Goal: Task Accomplishment & Management: Use online tool/utility

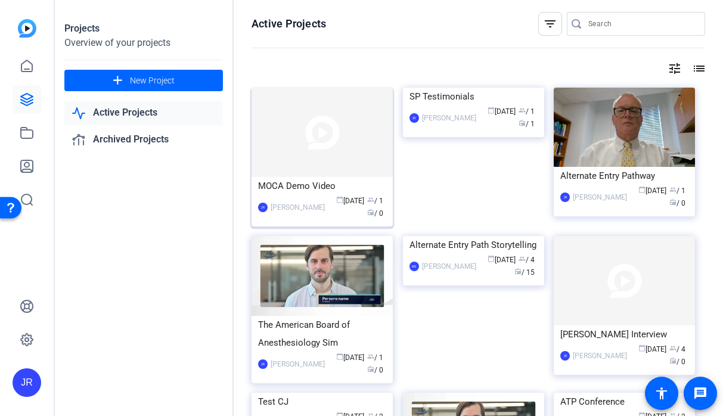
click at [306, 180] on div "MOCA Demo Video" at bounding box center [322, 186] width 128 height 18
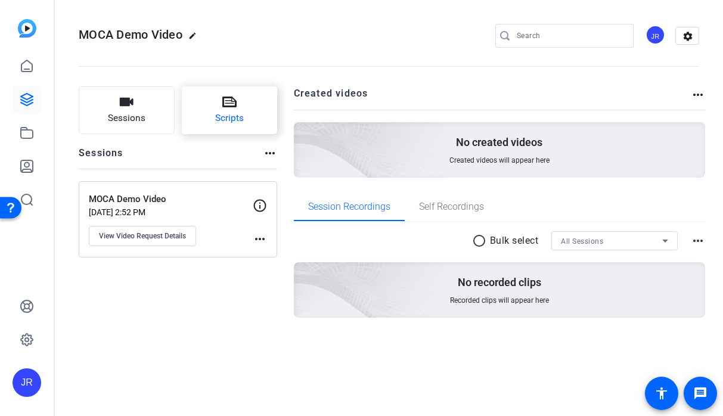
click at [229, 120] on span "Scripts" at bounding box center [229, 118] width 29 height 14
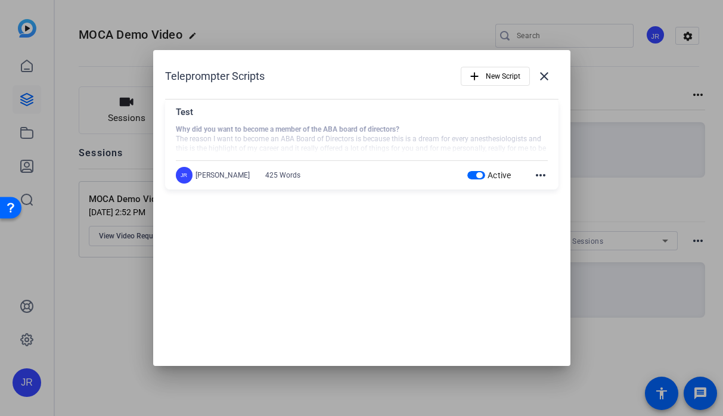
click at [477, 177] on span "button" at bounding box center [479, 175] width 6 height 6
click at [483, 85] on span "button" at bounding box center [495, 76] width 68 height 29
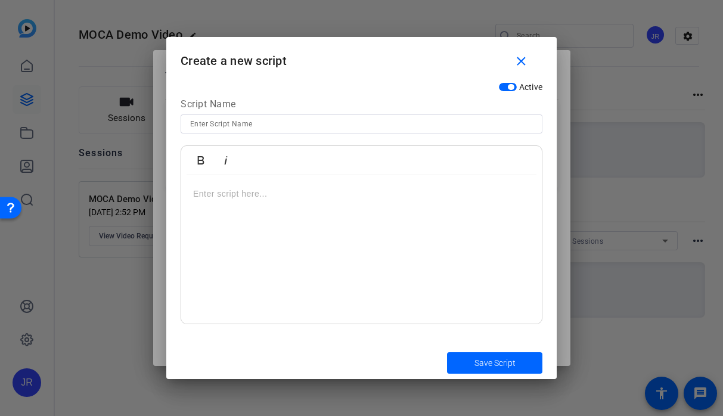
click at [259, 119] on input at bounding box center [361, 124] width 342 height 14
type input "MOCA Demo Video"
click at [336, 236] on div at bounding box center [361, 249] width 360 height 149
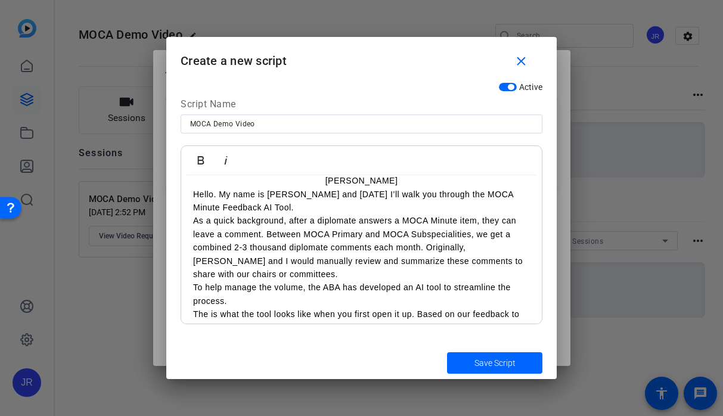
scroll to position [119, 0]
click at [300, 208] on p "Hello. My name is [PERSON_NAME] and [DATE] I’ll walk you through the MOCA Minut…" at bounding box center [361, 201] width 337 height 27
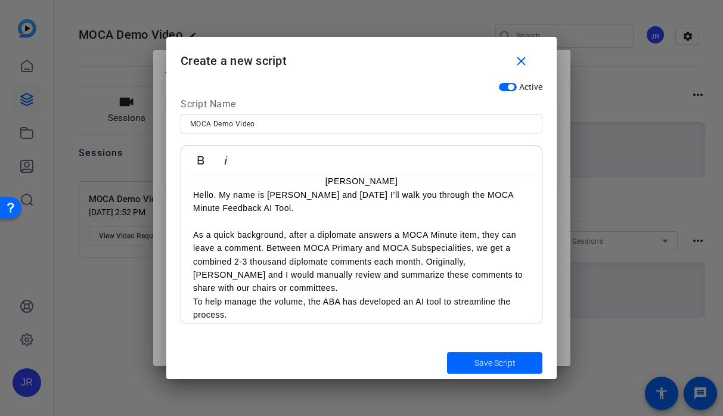
click at [255, 288] on p "As a quick background, after a diplomate answers a MOCA Minute item, they can l…" at bounding box center [361, 261] width 337 height 67
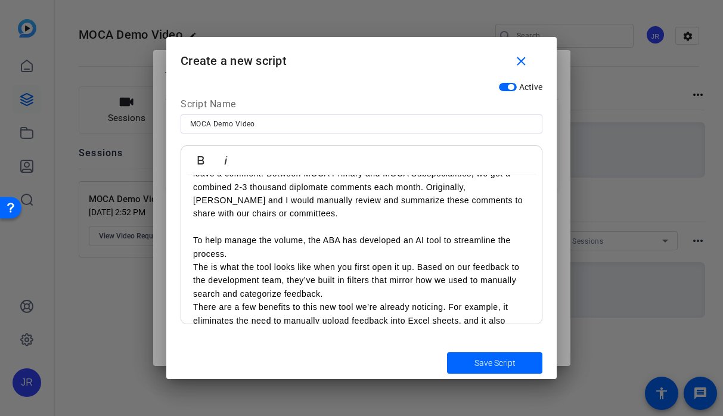
scroll to position [195, 0]
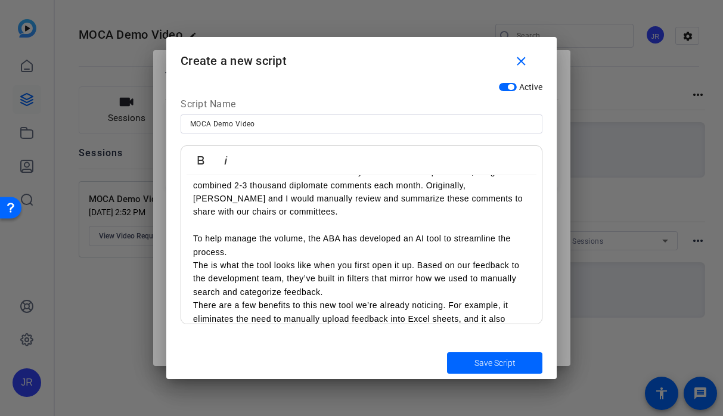
click at [260, 254] on p "To help manage the volume, the ABA has developed an AI tool to streamline the p…" at bounding box center [361, 245] width 337 height 27
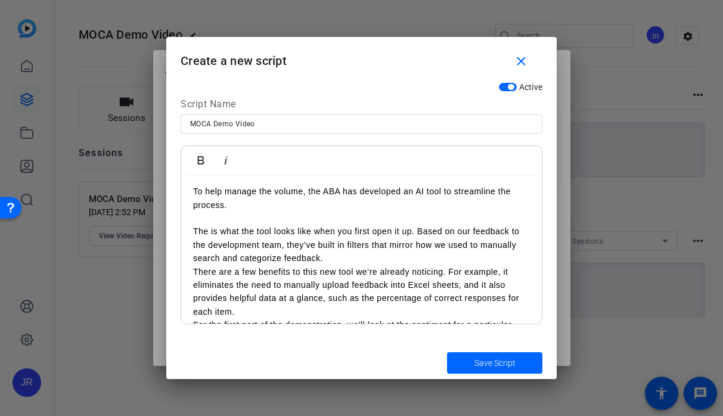
scroll to position [266, 0]
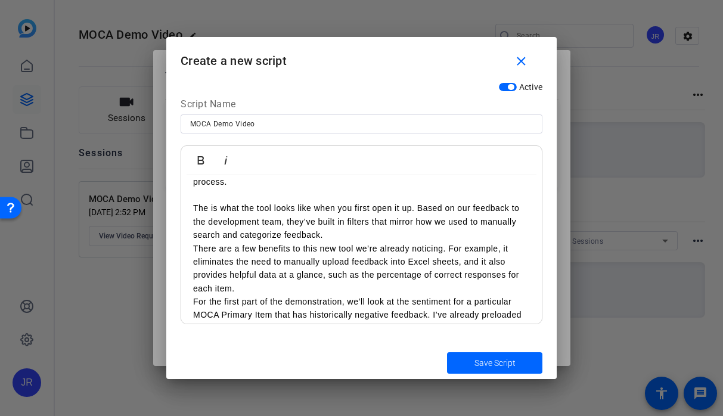
click at [331, 236] on p "The is what the tool looks like when you first open it up. Based on our feedbac…" at bounding box center [361, 221] width 337 height 40
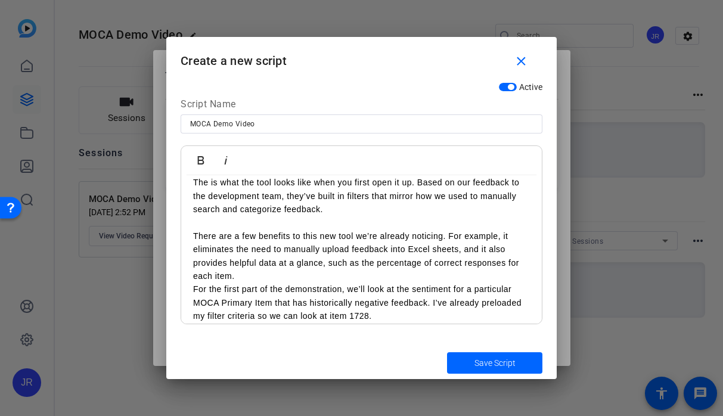
scroll to position [298, 0]
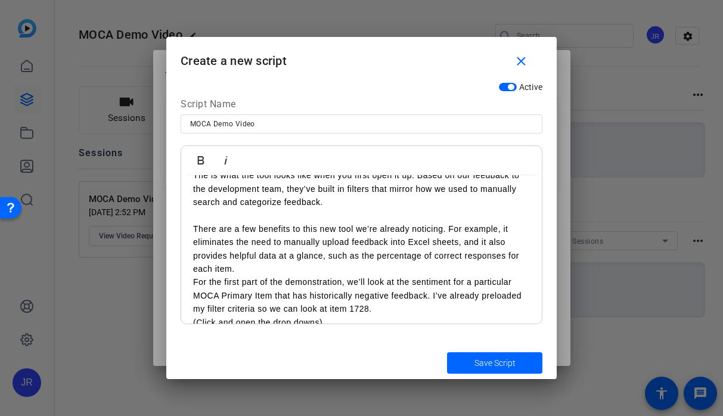
click at [263, 269] on p "There are a few benefits to this new tool we’re already noticing. For example, …" at bounding box center [361, 249] width 337 height 54
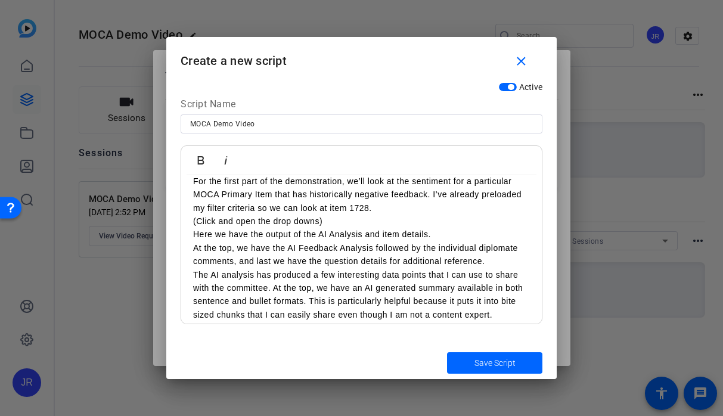
scroll to position [414, 0]
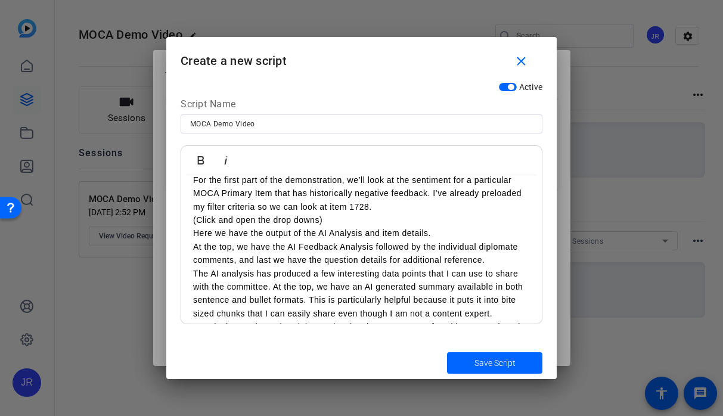
click at [383, 207] on p "For the first part of the demonstration, we’ll look at the sentiment for a part…" at bounding box center [361, 193] width 337 height 40
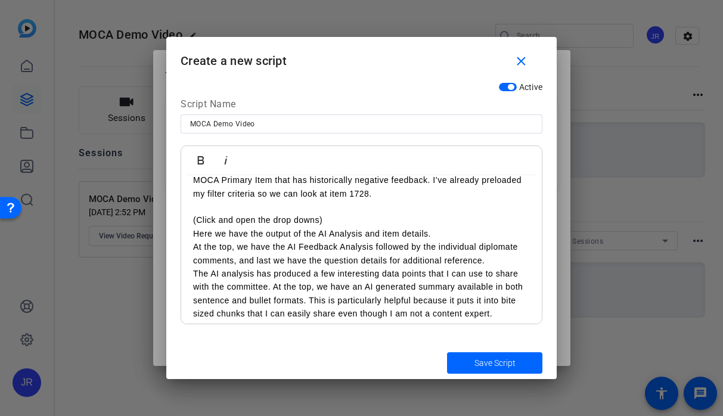
click at [329, 219] on p "(Click and open the drop downs)" at bounding box center [361, 219] width 337 height 13
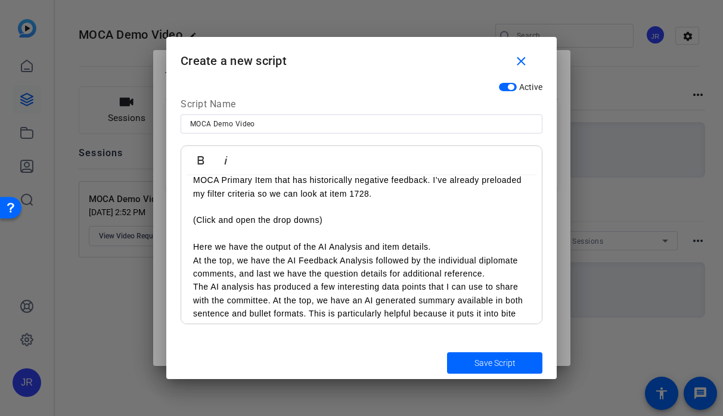
click at [440, 248] on p "Here we have the output of the AI Analysis and item details." at bounding box center [361, 246] width 337 height 13
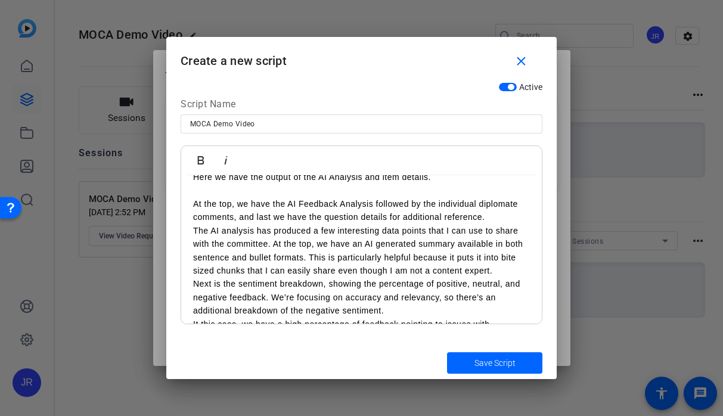
scroll to position [503, 0]
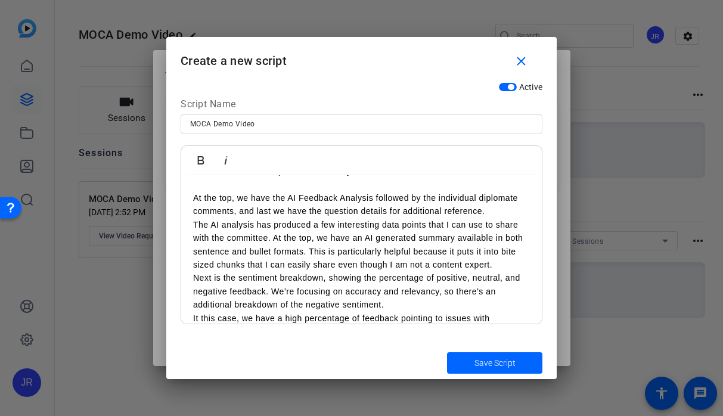
click at [507, 212] on p "At the top, we have the AI Feedback Analysis followed by the individual diploma…" at bounding box center [361, 204] width 337 height 27
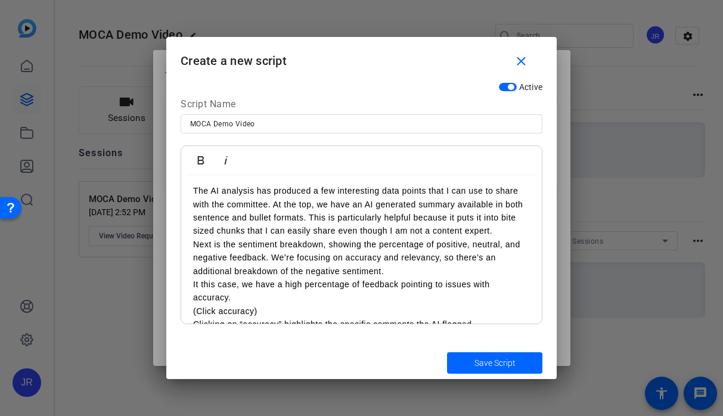
scroll to position [550, 0]
click at [391, 271] on p "Next is the sentiment breakdown, showing the percentage of positive, neutral, a…" at bounding box center [361, 257] width 337 height 40
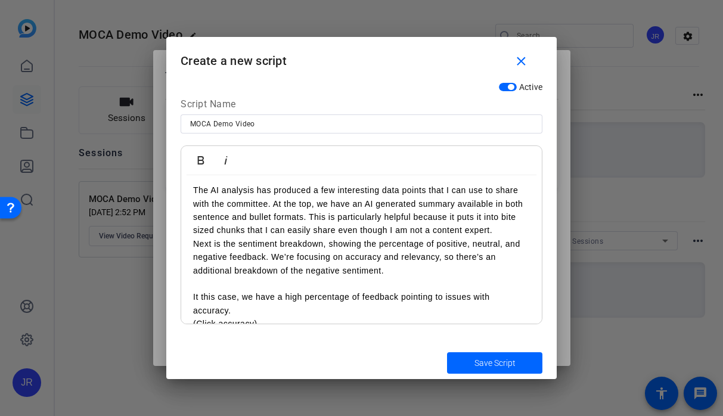
click at [262, 306] on p "It this case, we have a high percentage of feedback pointing to issues with acc…" at bounding box center [361, 303] width 337 height 27
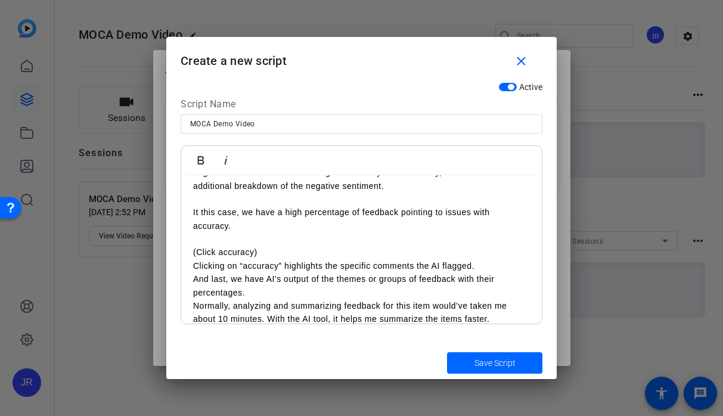
scroll to position [636, 0]
click at [263, 254] on p "(Click accuracy)" at bounding box center [361, 251] width 337 height 13
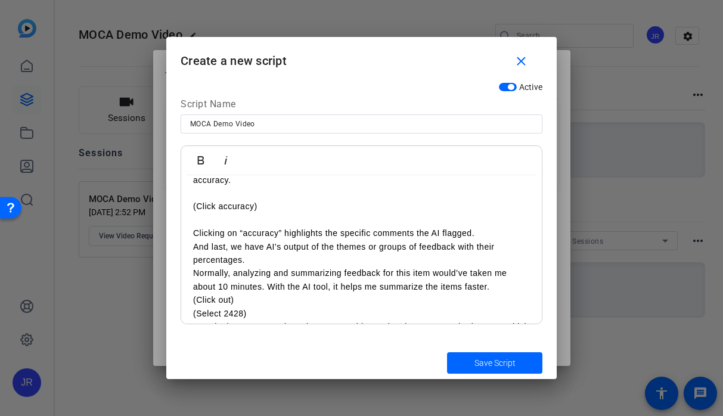
scroll to position [687, 0]
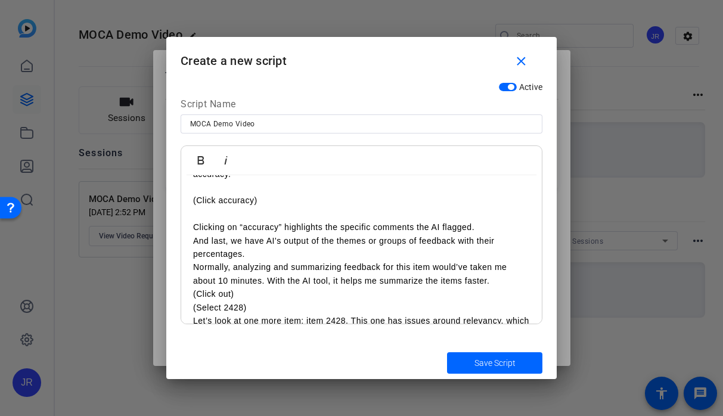
click at [488, 226] on p "Clicking on “accuracy” highlights the specific comments the AI flagged." at bounding box center [361, 226] width 337 height 13
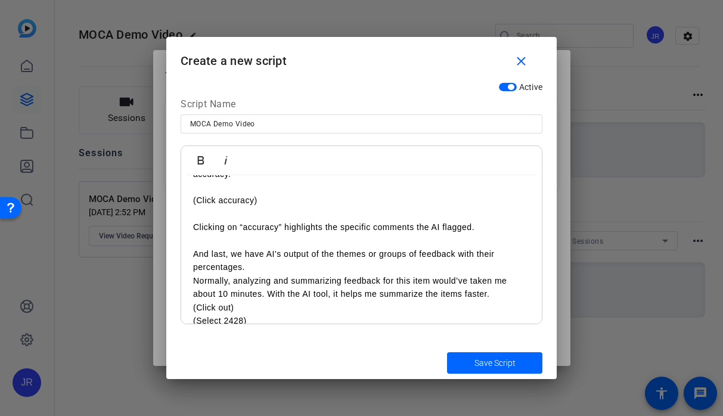
click at [280, 267] on p "And last, we have AI’s output of the themes or groups of feedback with their pe…" at bounding box center [361, 260] width 337 height 27
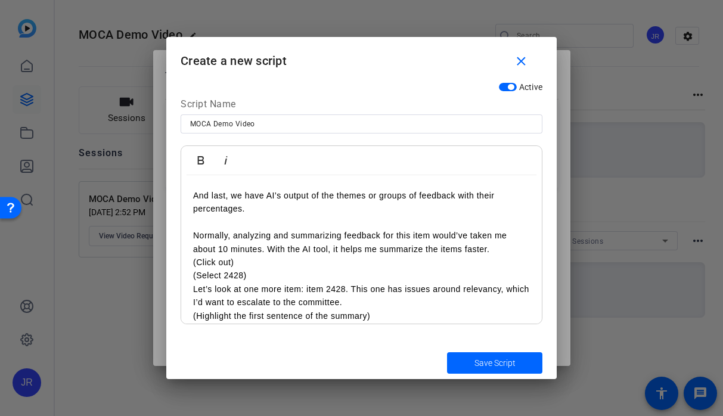
scroll to position [751, 0]
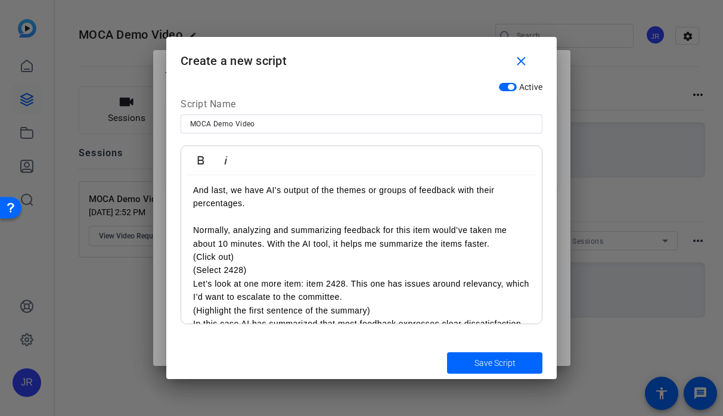
click at [506, 244] on p "Normally, analyzing and summarizing feedback for this item would’ve taken me ab…" at bounding box center [361, 236] width 337 height 27
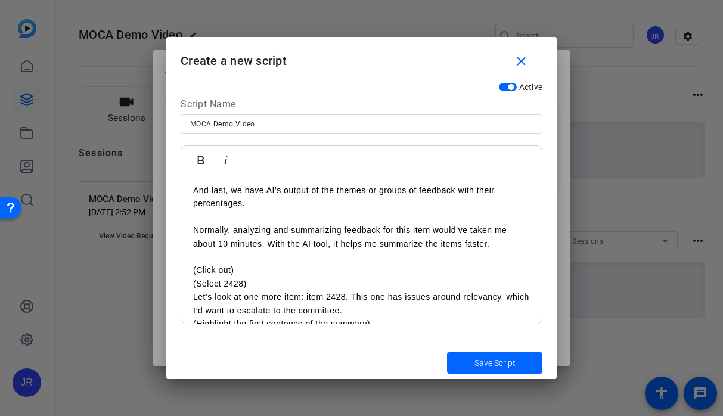
click at [250, 275] on p "(Click out)" at bounding box center [361, 269] width 337 height 13
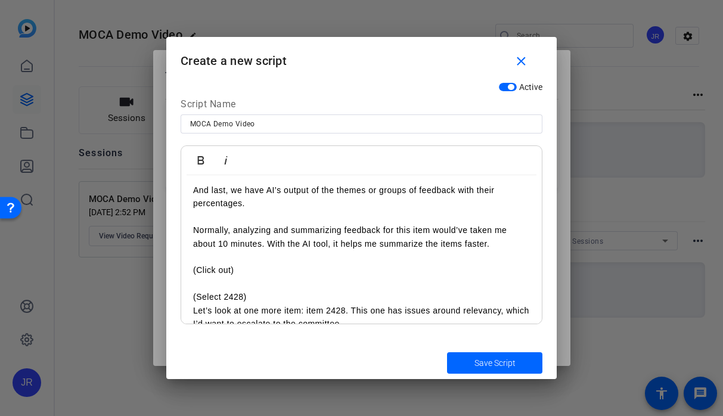
click at [253, 295] on p "(Select 2428)" at bounding box center [361, 296] width 337 height 13
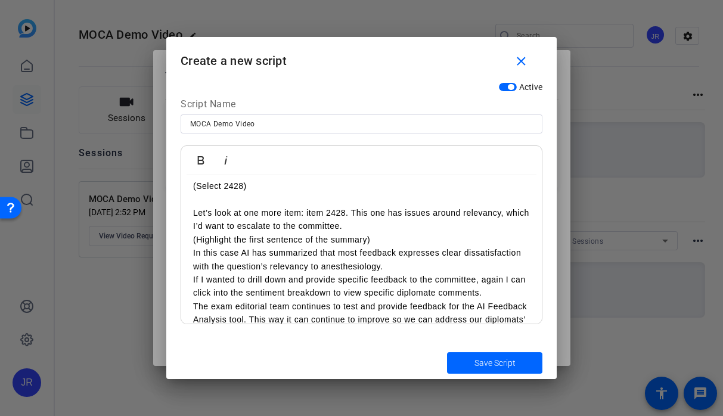
scroll to position [863, 0]
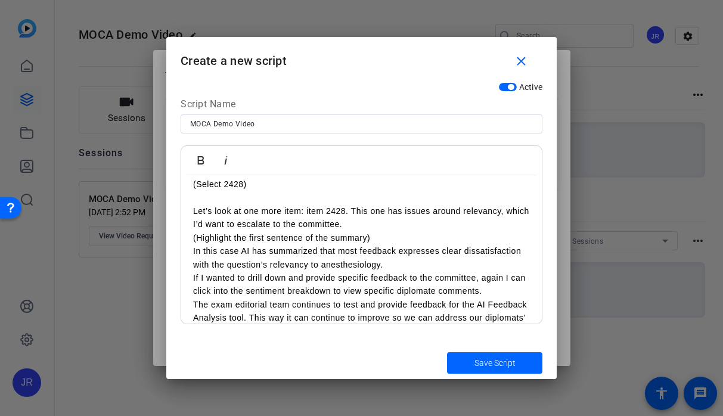
click at [368, 229] on p "Let’s look at one more item: item 2428. This one has issues around relevancy, w…" at bounding box center [361, 217] width 337 height 27
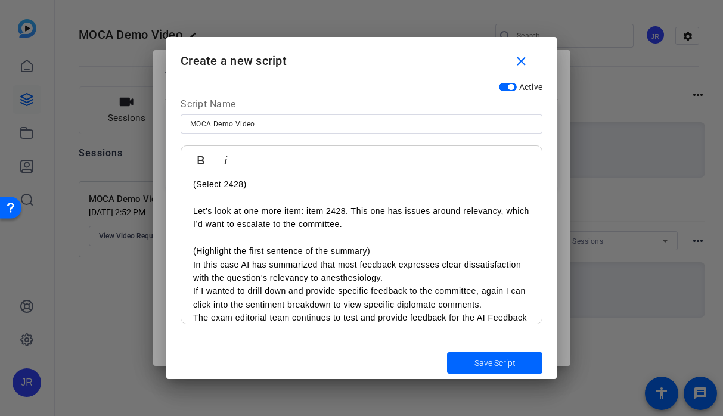
click at [388, 247] on p "(Highlight the first sentence of the summary)" at bounding box center [361, 250] width 337 height 13
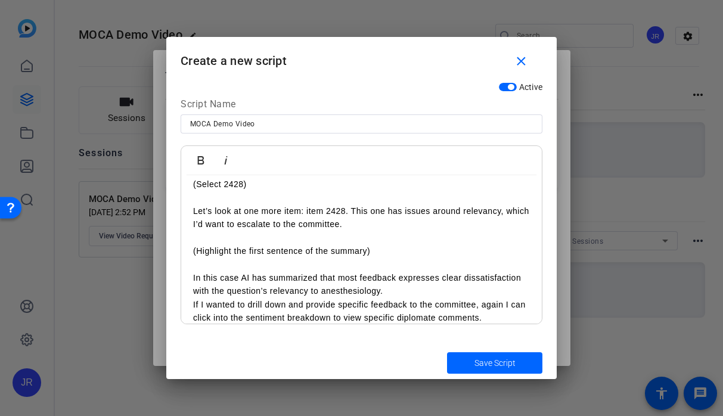
click at [400, 290] on p "In this case AI has summarized that most feedback expresses clear dissatisfacti…" at bounding box center [361, 284] width 337 height 27
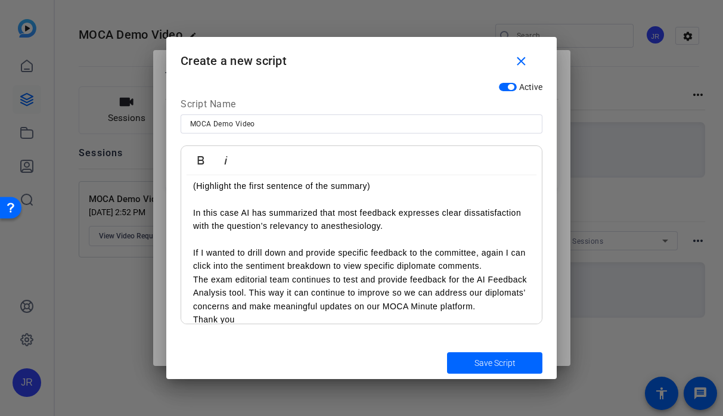
scroll to position [942, 0]
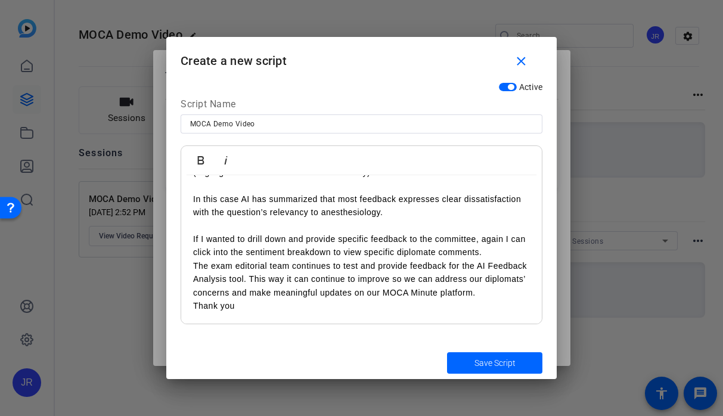
click at [486, 247] on p "If I wanted to drill down and provide specific feedback to the committee, again…" at bounding box center [361, 245] width 337 height 27
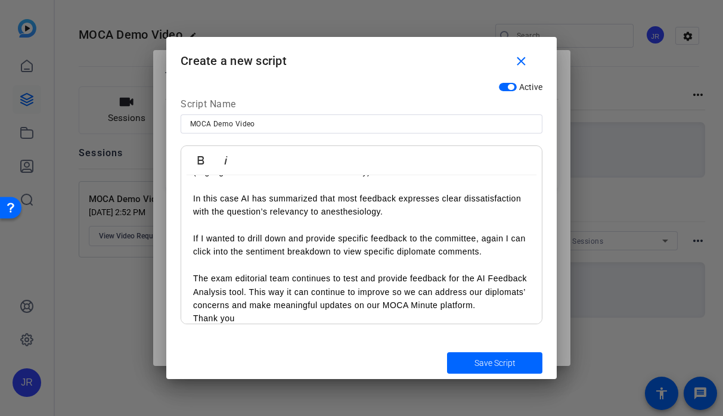
scroll to position [955, 0]
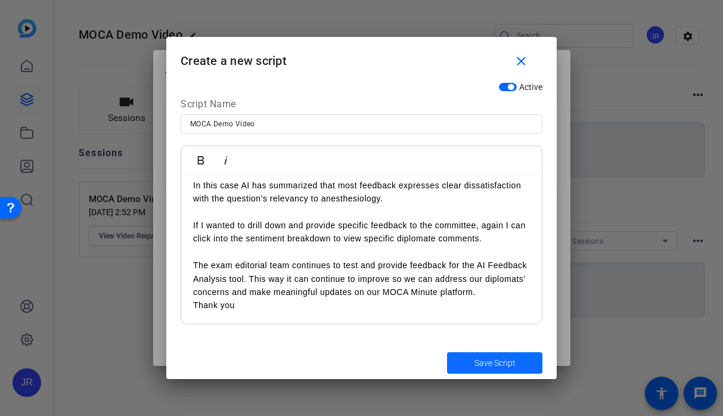
click at [500, 369] on span "Save Script" at bounding box center [494, 363] width 41 height 13
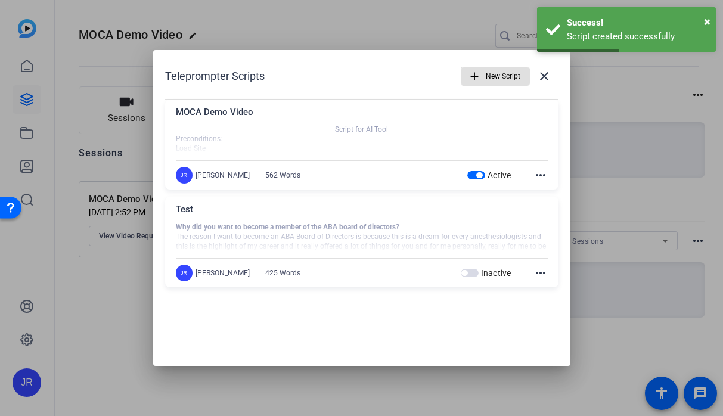
click at [538, 276] on mat-icon "more_horiz" at bounding box center [540, 273] width 14 height 14
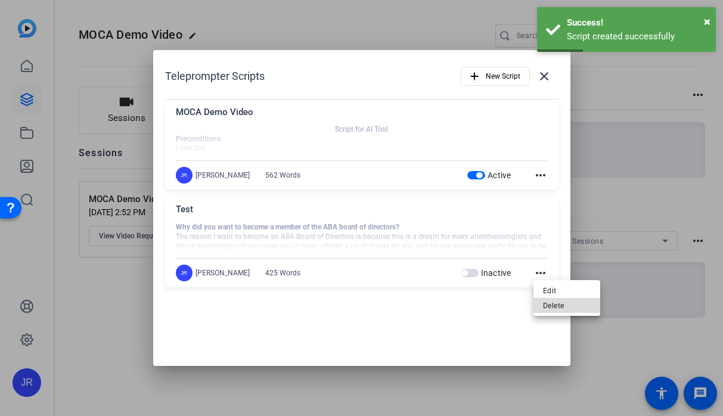
click at [543, 310] on span "Delete" at bounding box center [567, 305] width 48 height 14
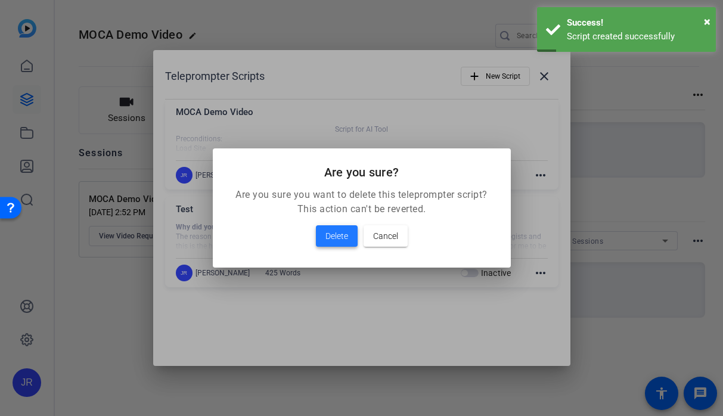
click at [348, 237] on span at bounding box center [337, 236] width 42 height 29
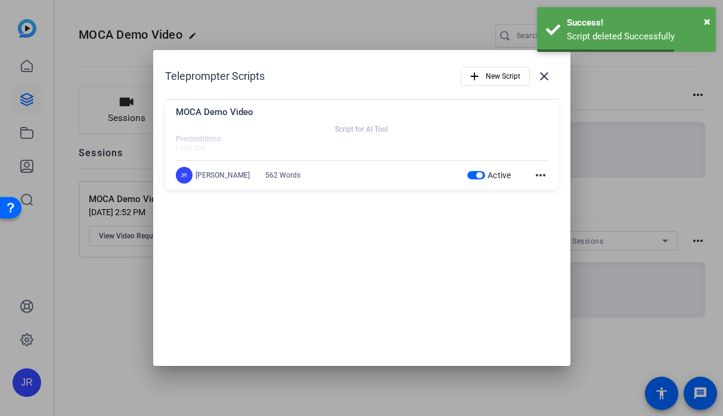
click at [539, 175] on mat-icon "more_horiz" at bounding box center [540, 175] width 14 height 14
click at [480, 235] on div at bounding box center [361, 208] width 723 height 416
click at [443, 141] on div at bounding box center [362, 139] width 372 height 30
click at [535, 74] on span at bounding box center [544, 76] width 29 height 29
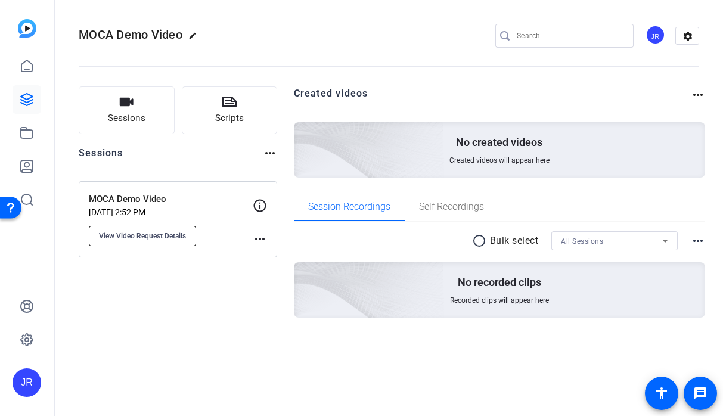
click at [151, 238] on span "View Video Request Details" at bounding box center [142, 236] width 87 height 10
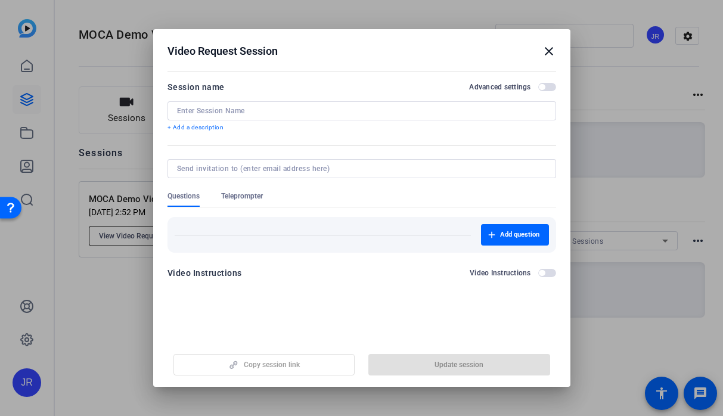
type input "MOCA Demo Video"
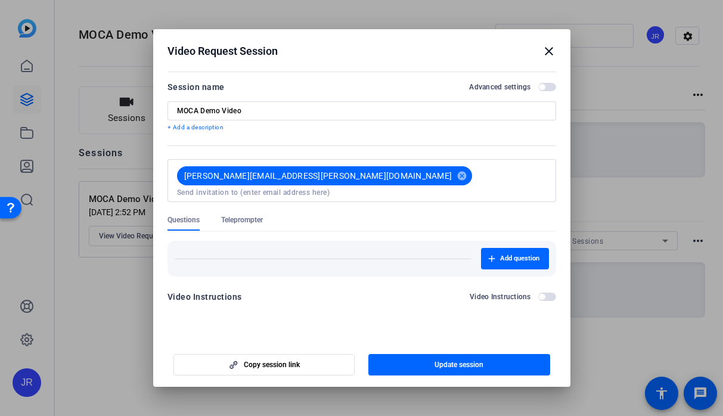
click at [261, 215] on span "Teleprompter" at bounding box center [242, 220] width 42 height 10
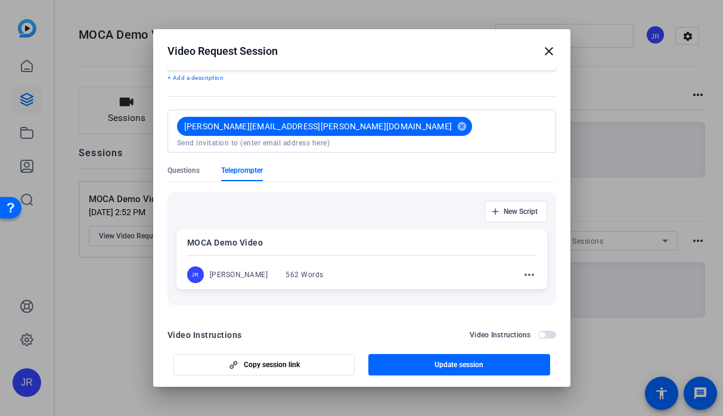
scroll to position [64, 0]
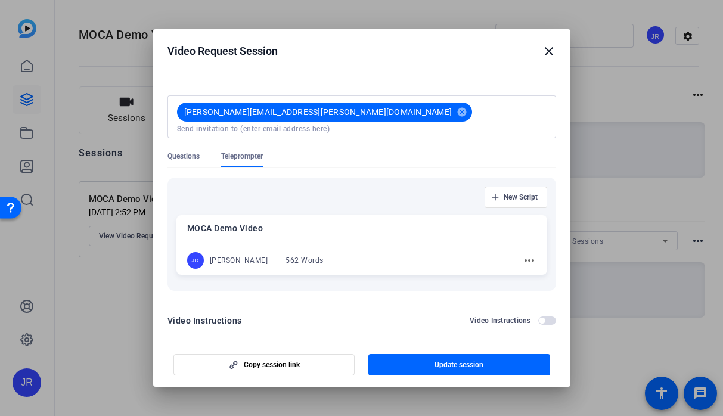
click at [341, 221] on p "MOCA Demo Video" at bounding box center [361, 228] width 349 height 14
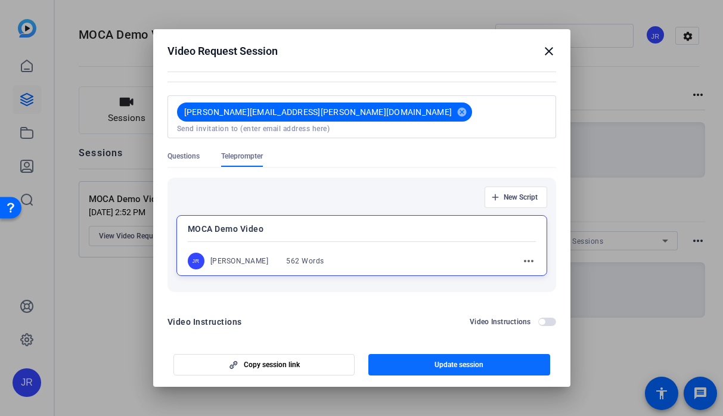
click at [457, 360] on span "Update session" at bounding box center [458, 365] width 49 height 10
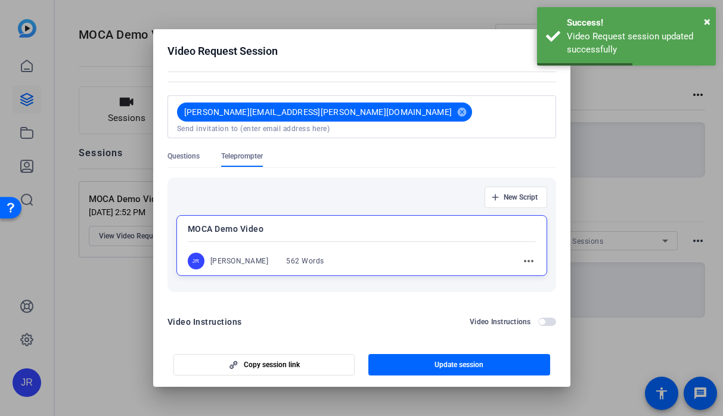
click at [629, 149] on div at bounding box center [361, 208] width 723 height 416
click at [424, 354] on span "button" at bounding box center [459, 364] width 182 height 29
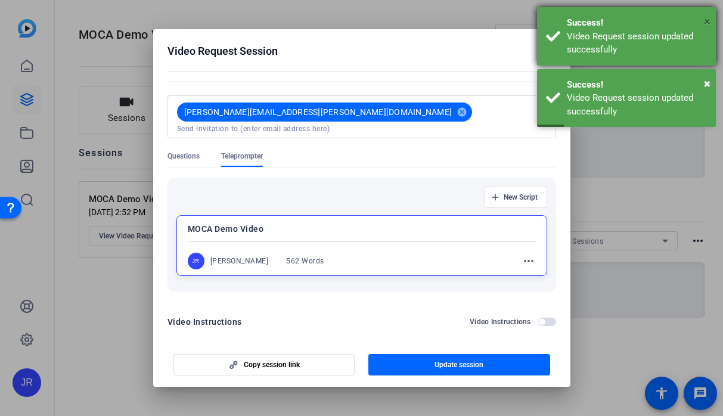
click at [705, 22] on span "×" at bounding box center [706, 21] width 7 height 14
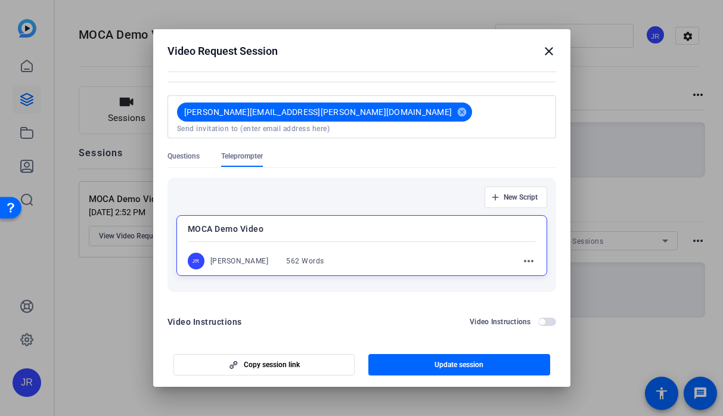
click at [705, 22] on div at bounding box center [361, 208] width 723 height 416
click at [544, 52] on mat-icon "close" at bounding box center [548, 51] width 14 height 14
